Goal: Transaction & Acquisition: Book appointment/travel/reservation

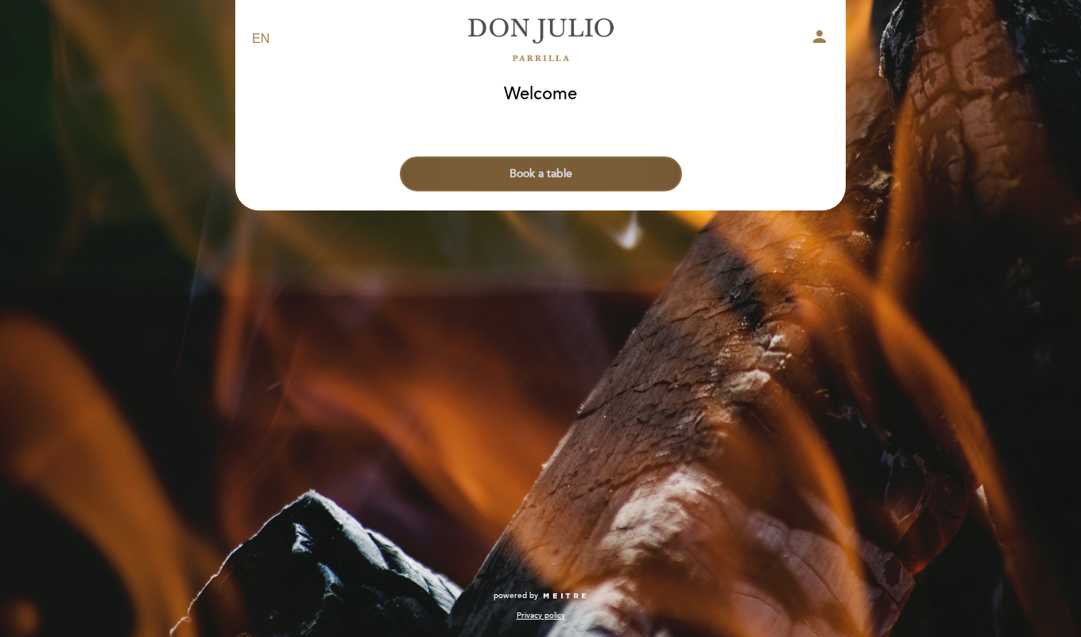
click at [597, 180] on button "Book a table" at bounding box center [541, 174] width 282 height 35
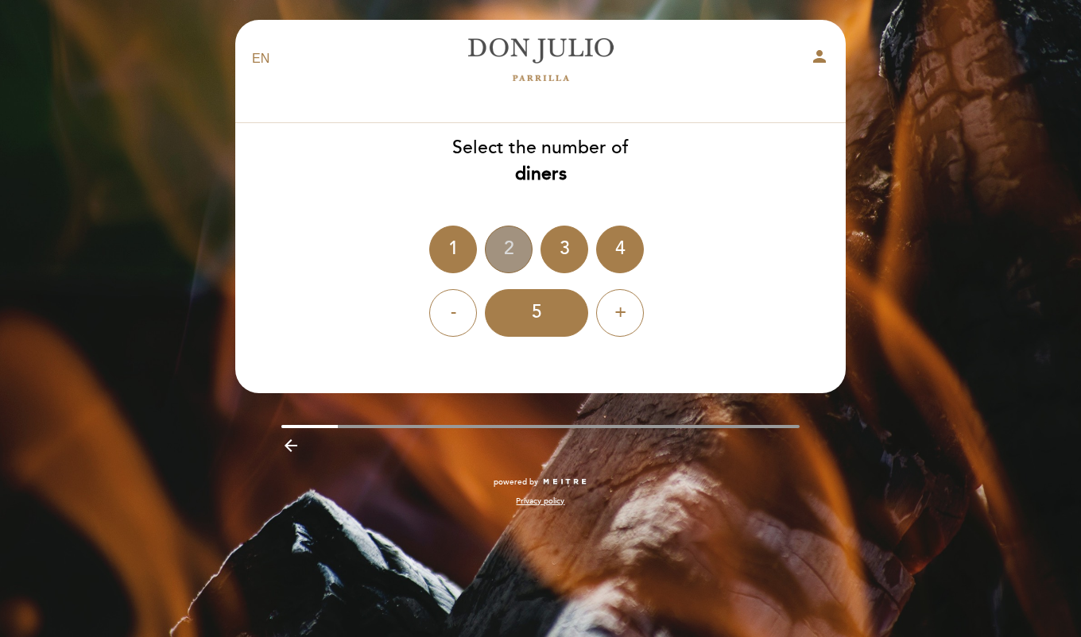
click at [501, 246] on div "2" at bounding box center [509, 250] width 48 height 48
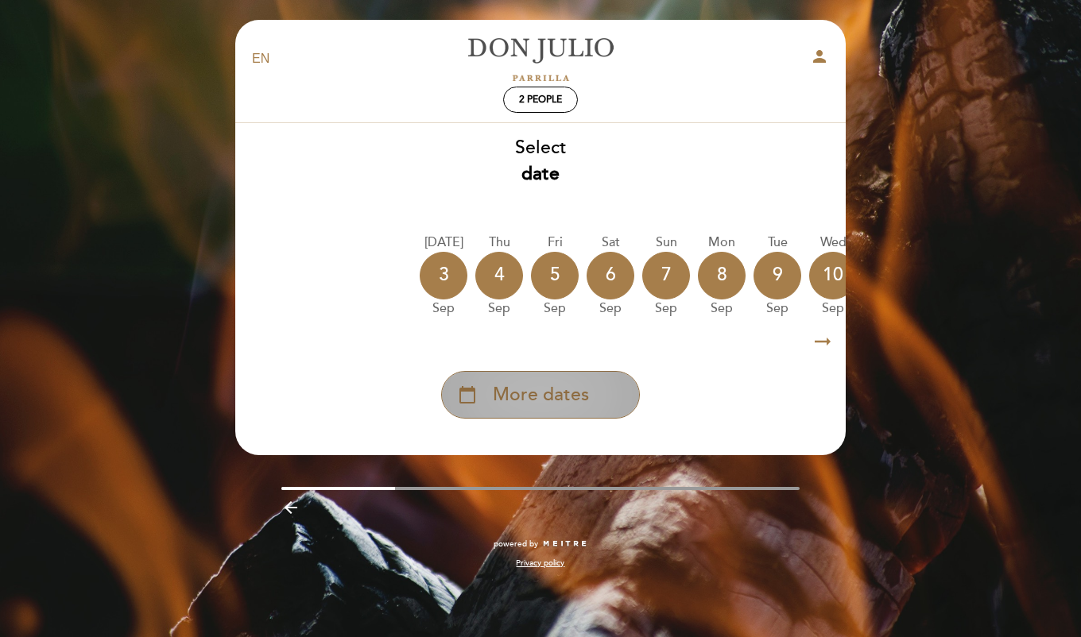
click at [579, 393] on span "More dates" at bounding box center [541, 395] width 96 height 26
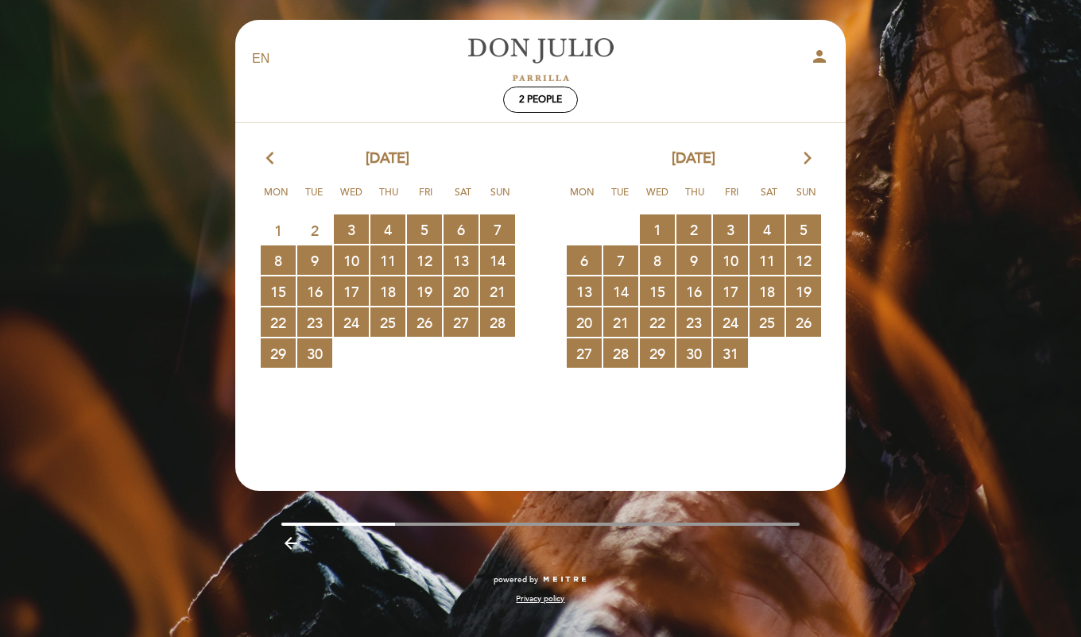
click at [806, 156] on icon "arrow_forward_ios" at bounding box center [807, 159] width 14 height 21
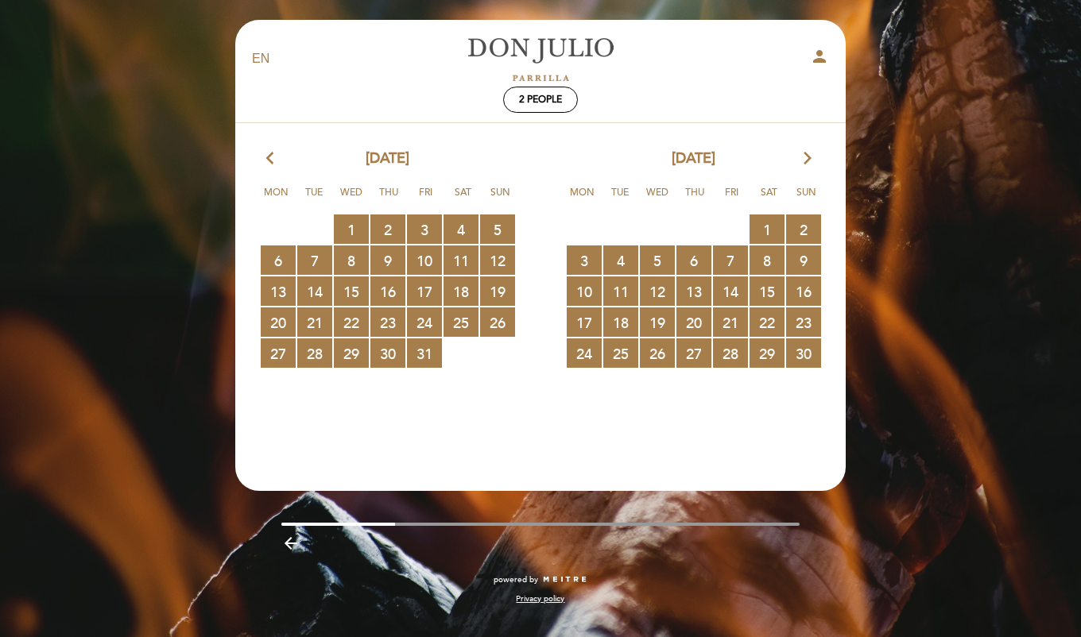
click at [807, 156] on icon "arrow_forward_ios" at bounding box center [807, 159] width 14 height 21
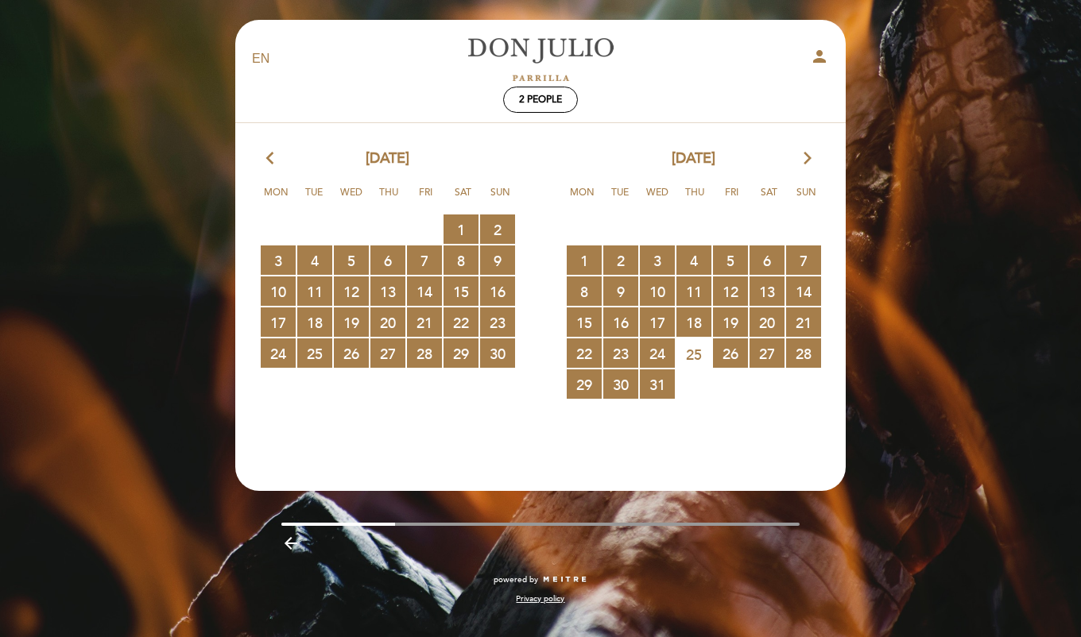
click at [807, 156] on icon "arrow_forward_ios" at bounding box center [807, 159] width 14 height 21
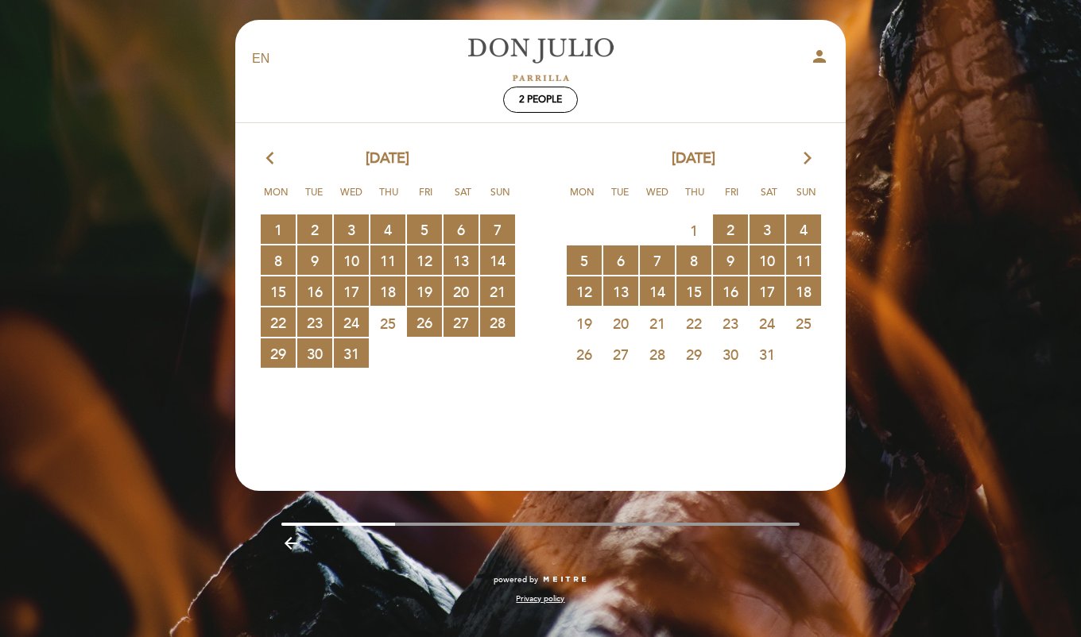
click at [807, 156] on icon "arrow_forward_ios" at bounding box center [807, 159] width 14 height 21
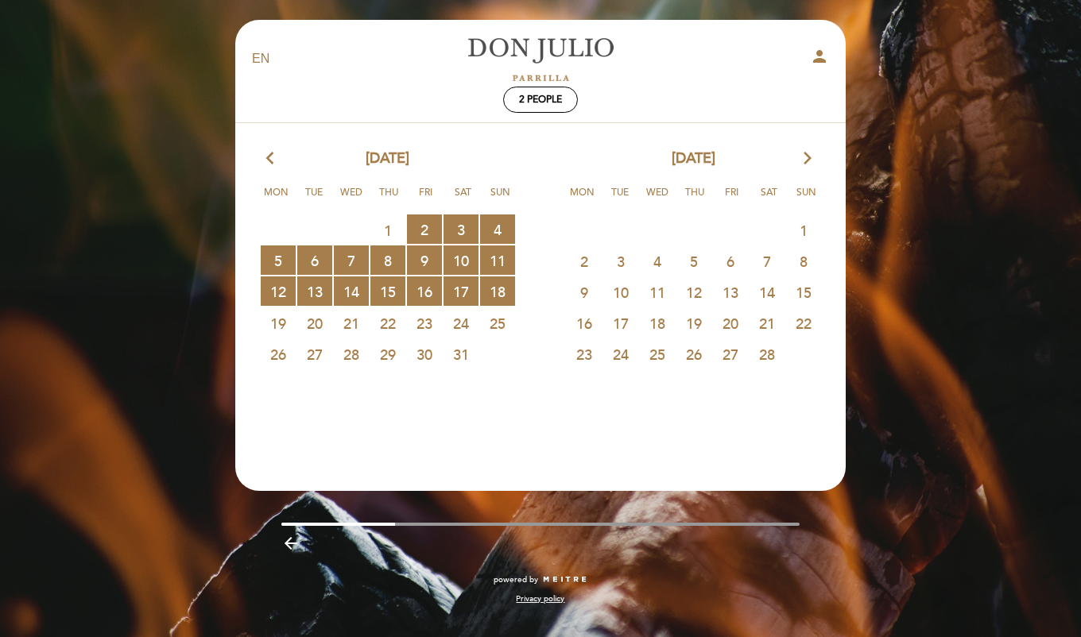
click at [807, 156] on icon "arrow_forward_ios" at bounding box center [807, 159] width 14 height 21
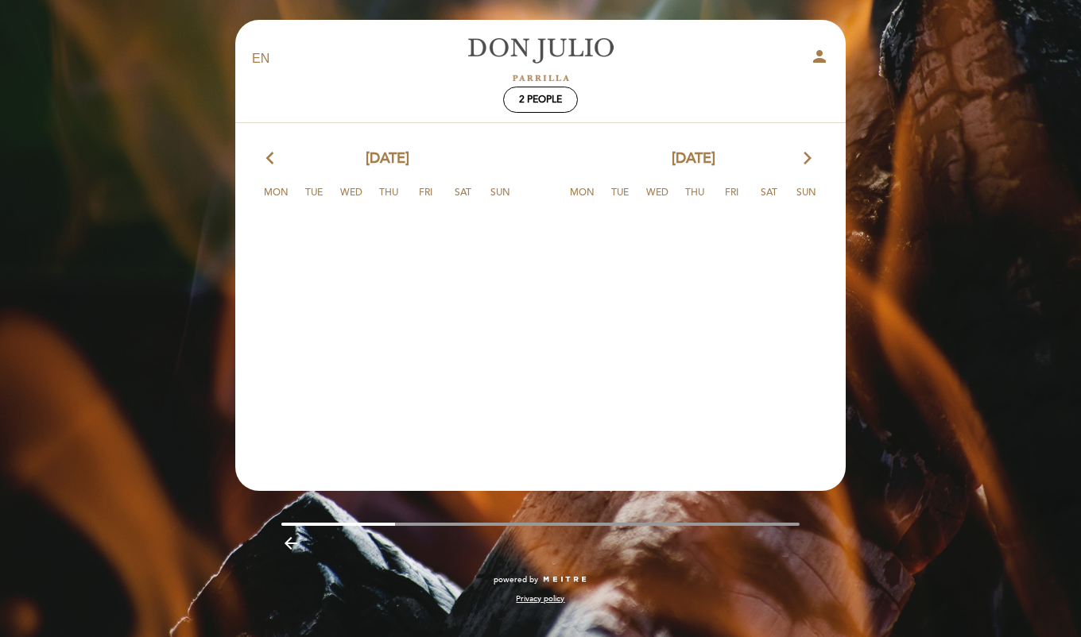
click at [807, 156] on icon "arrow_forward_ios" at bounding box center [807, 159] width 14 height 21
click at [270, 158] on icon "arrow_back_ios" at bounding box center [273, 159] width 14 height 21
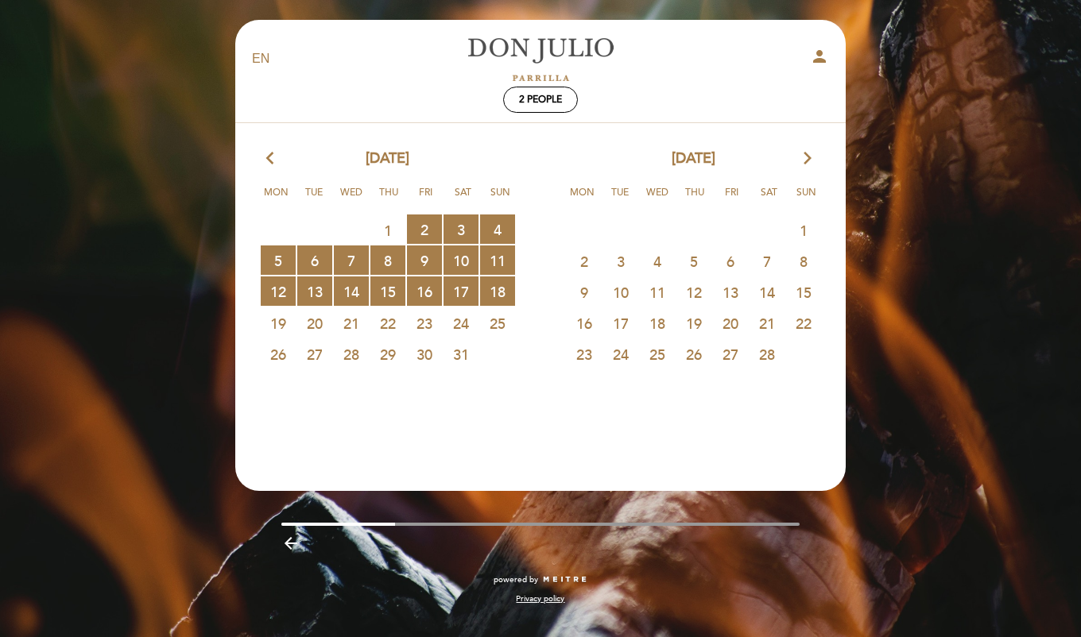
click at [268, 157] on icon "arrow_back_ios" at bounding box center [273, 159] width 14 height 21
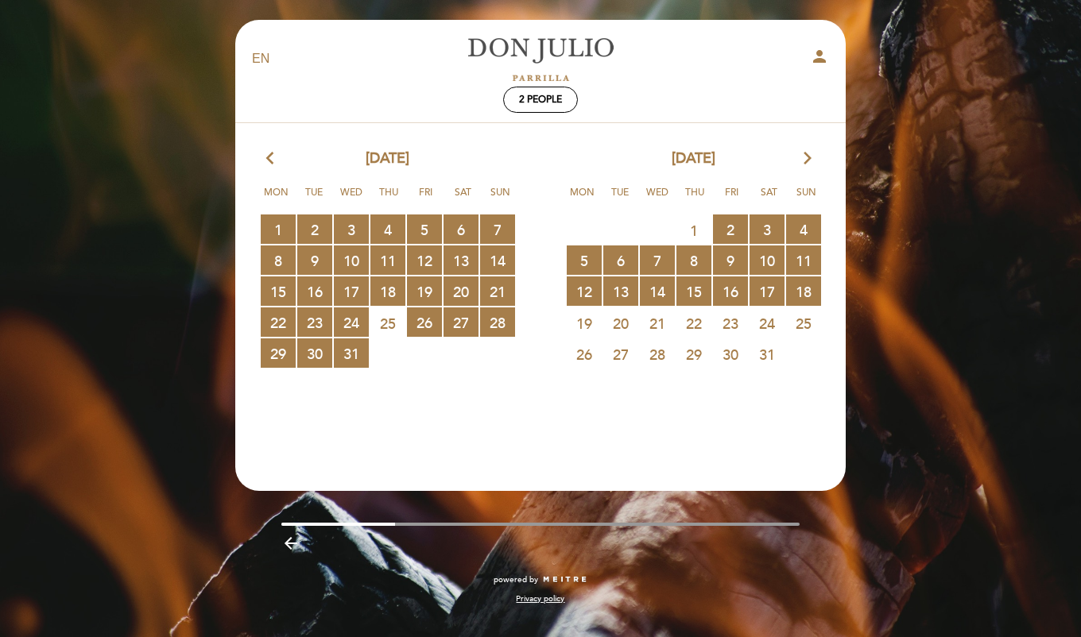
click at [268, 157] on icon "arrow_back_ios" at bounding box center [273, 159] width 14 height 21
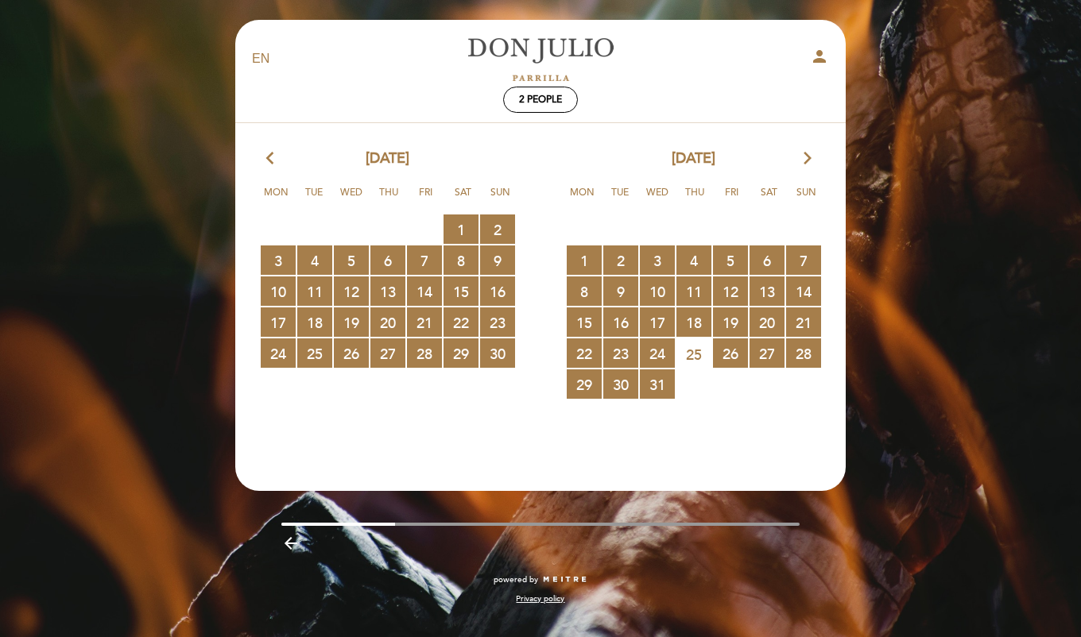
click at [268, 157] on icon "arrow_back_ios" at bounding box center [273, 159] width 14 height 21
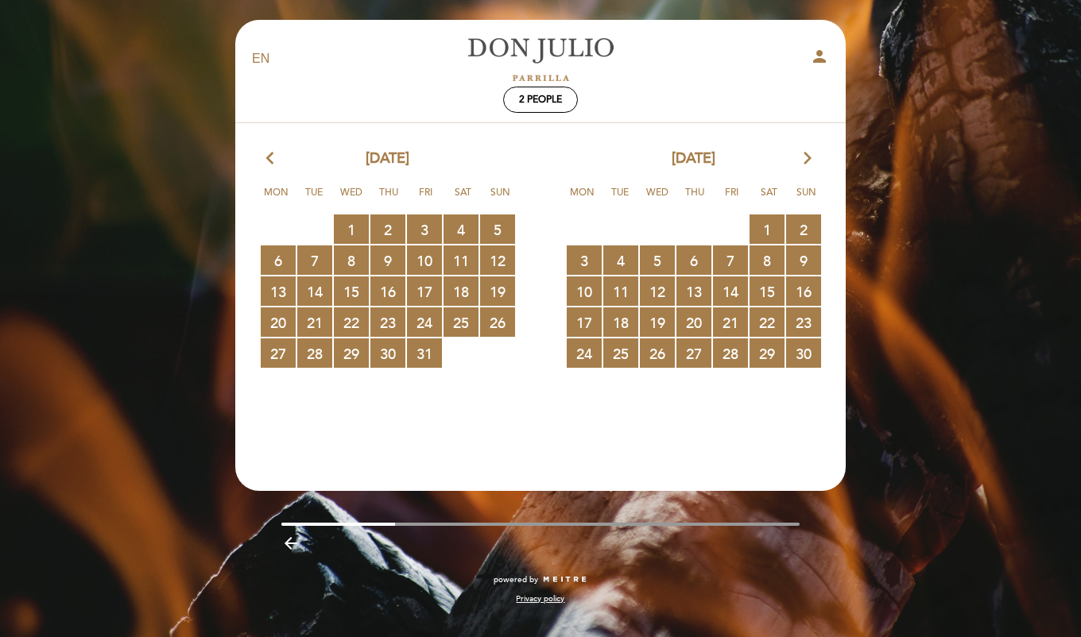
click at [268, 157] on icon "arrow_back_ios" at bounding box center [273, 159] width 14 height 21
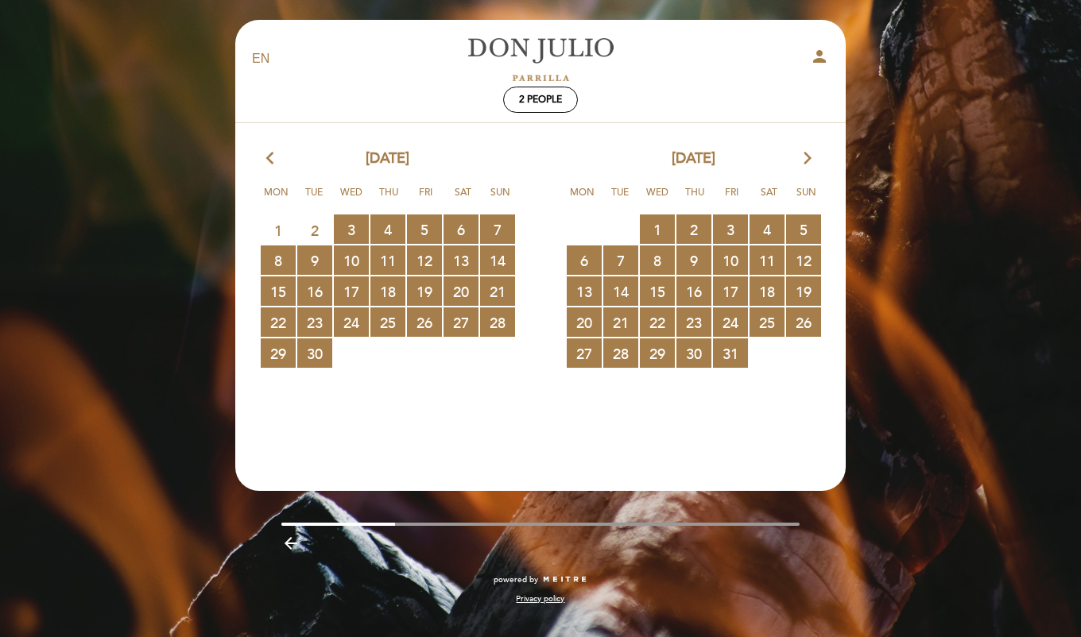
click at [268, 157] on icon "arrow_back_ios" at bounding box center [273, 159] width 14 height 21
